Goal: Communication & Community: Share content

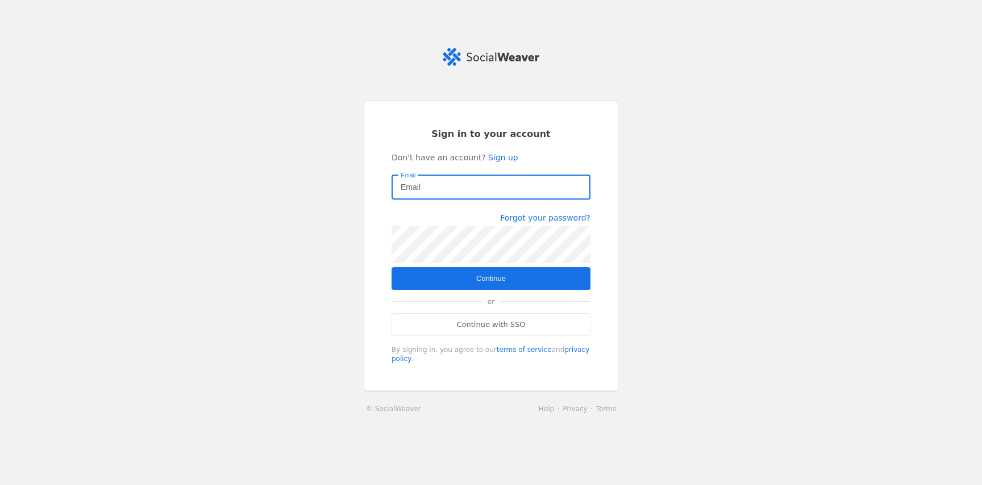
click at [440, 180] on input "Email" at bounding box center [491, 187] width 181 height 14
click at [0, 484] on com-1password-button at bounding box center [0, 485] width 0 height 0
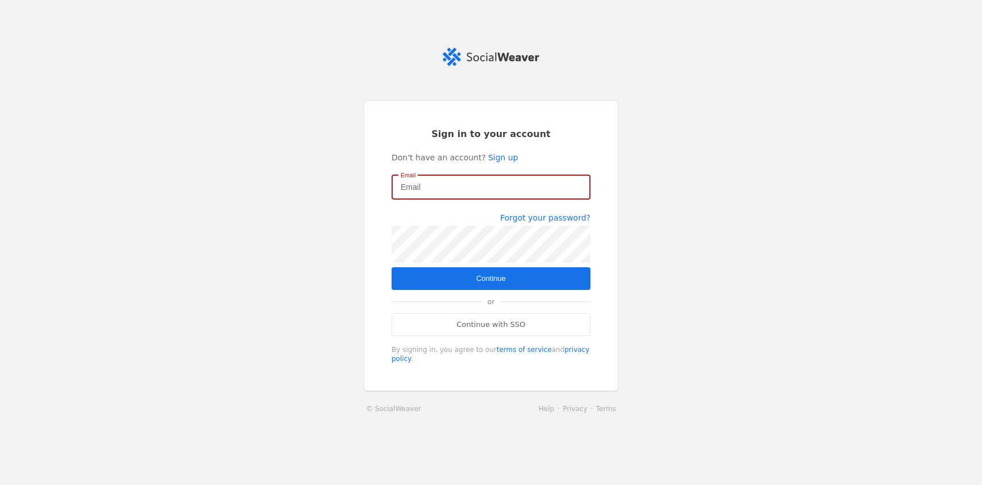
type input "[PERSON_NAME][EMAIL_ADDRESS][DOMAIN_NAME]"
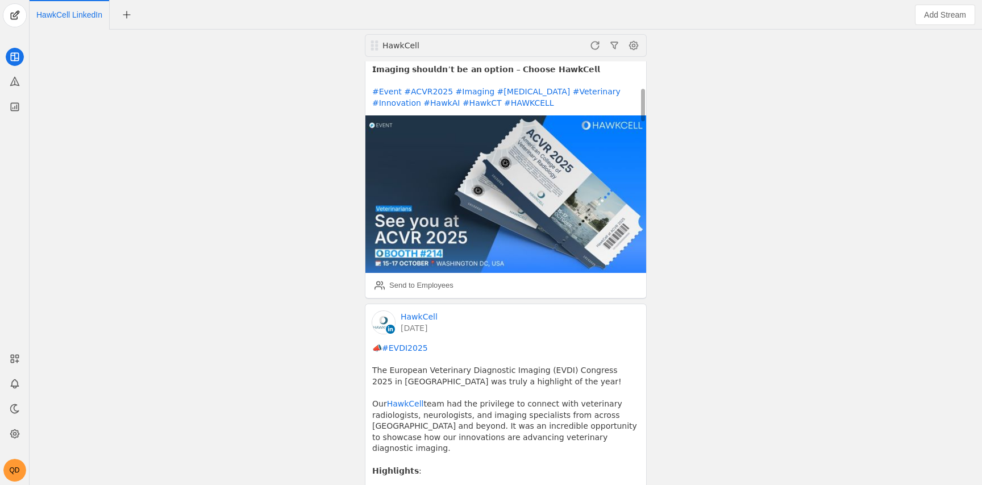
scroll to position [411, 0]
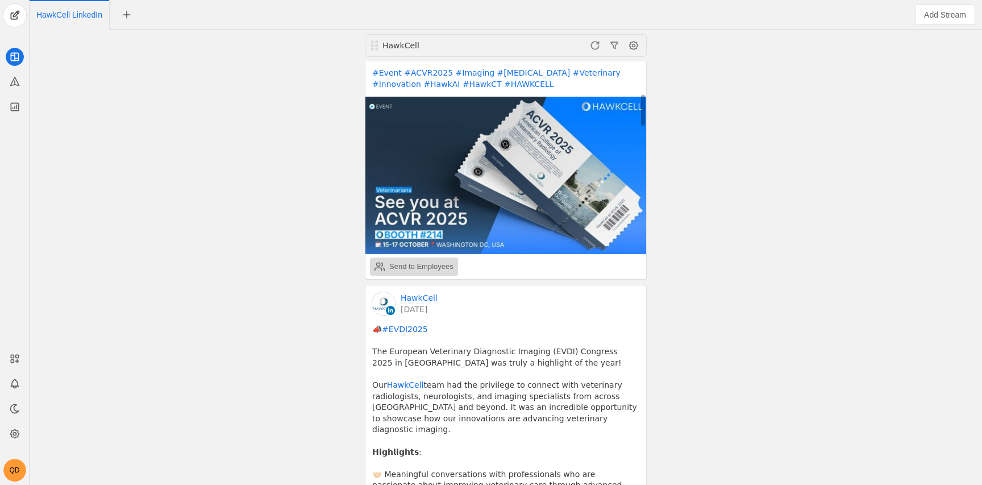
click at [442, 261] on div "Send to Employees" at bounding box center [421, 266] width 64 height 11
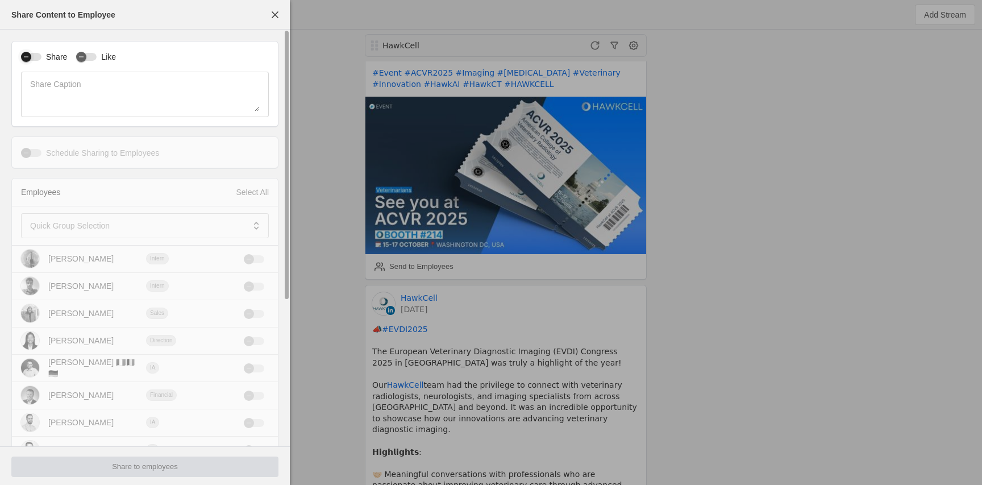
click at [32, 49] on div "button" at bounding box center [26, 57] width 16 height 16
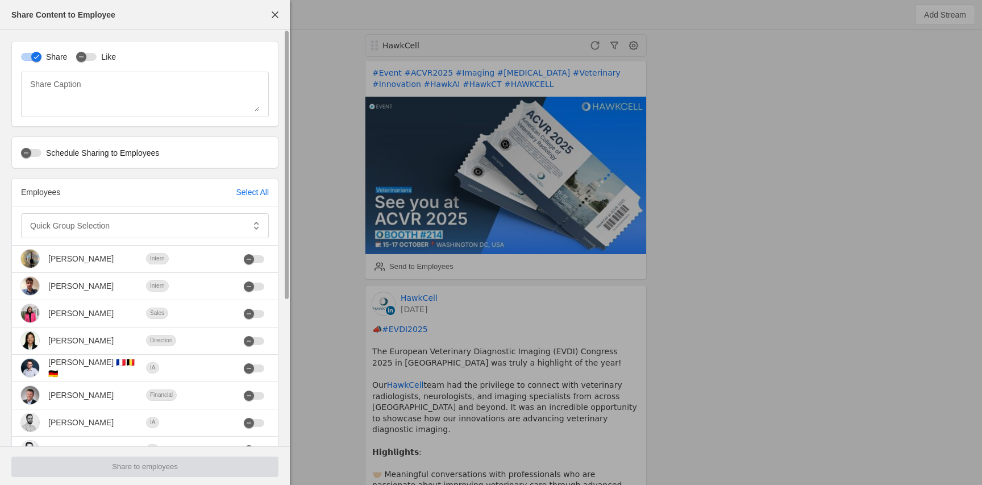
click at [108, 56] on label "Like" at bounding box center [106, 56] width 19 height 11
click at [97, 56] on button "Like" at bounding box center [86, 57] width 20 height 8
click at [59, 148] on label "Schedule Sharing to Employees" at bounding box center [100, 152] width 118 height 11
click at [41, 149] on button "Schedule Sharing to Employees" at bounding box center [31, 153] width 20 height 8
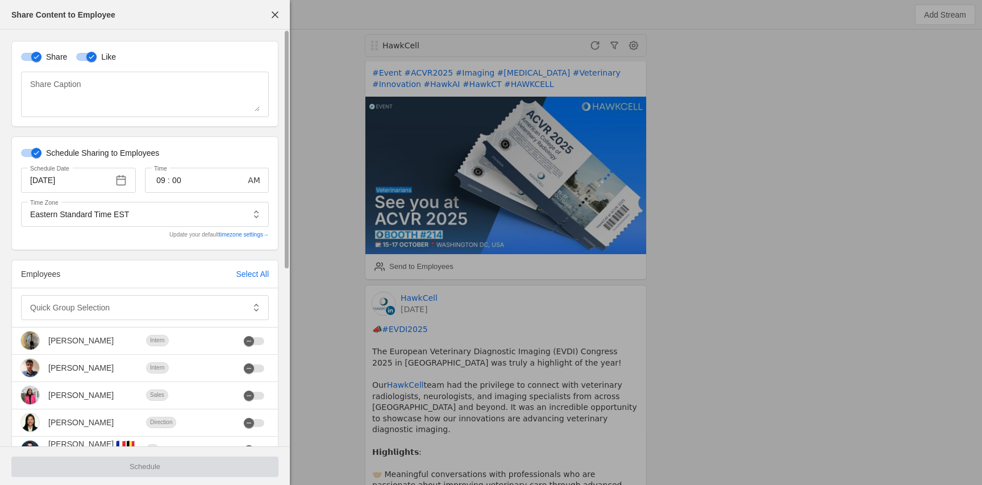
click at [59, 148] on label "Schedule Sharing to Employees" at bounding box center [100, 152] width 118 height 11
click at [41, 149] on button "Schedule Sharing to Employees" at bounding box center [31, 153] width 20 height 8
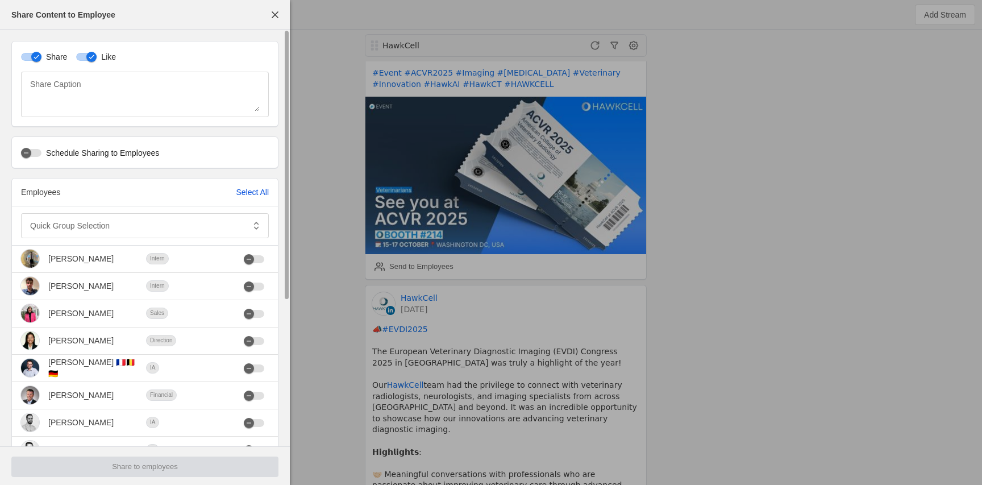
click at [263, 189] on div "Select All" at bounding box center [252, 191] width 33 height 11
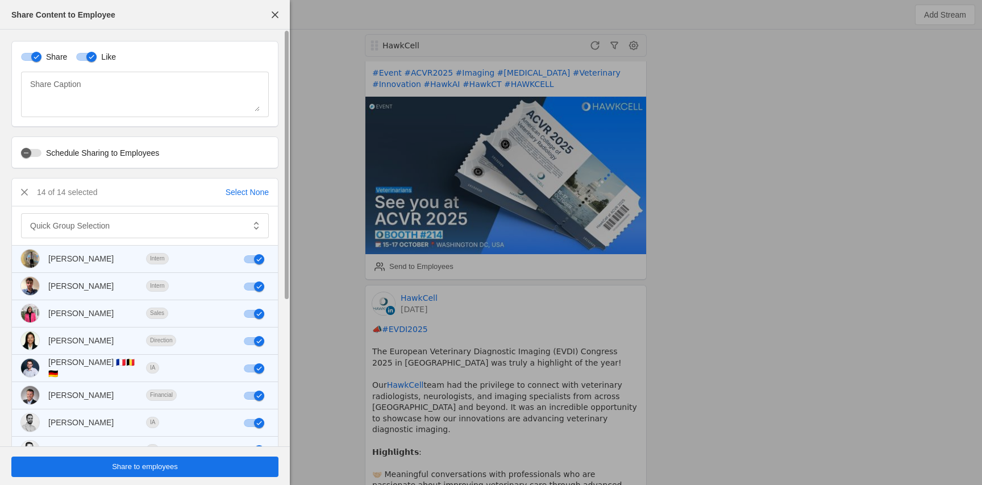
click at [192, 465] on span "undefined" at bounding box center [144, 466] width 267 height 20
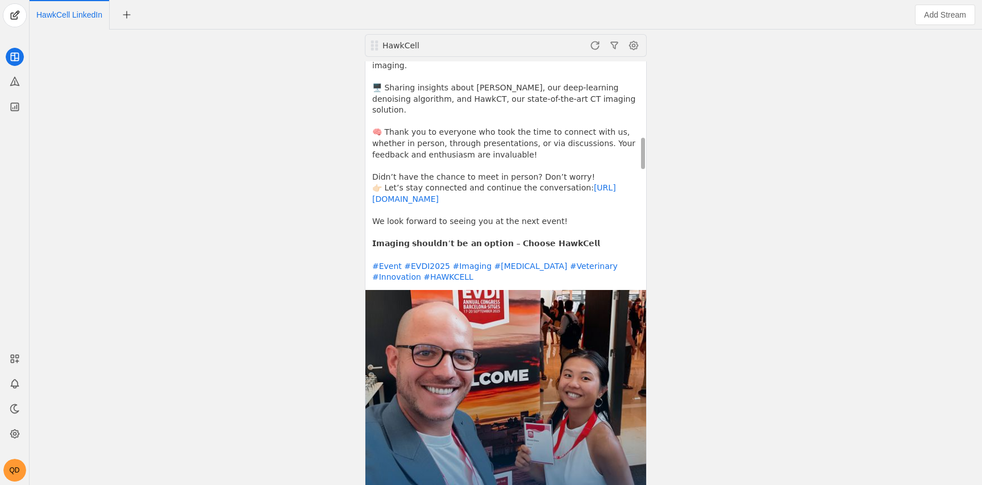
scroll to position [0, 0]
